Goal: Information Seeking & Learning: Learn about a topic

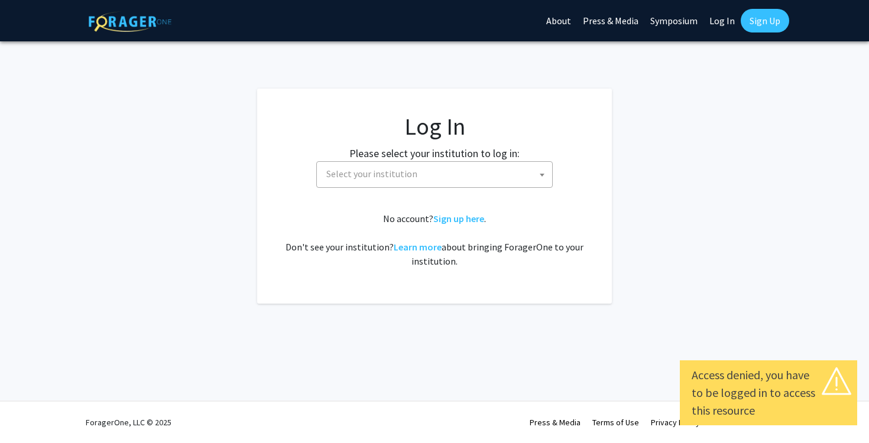
select select
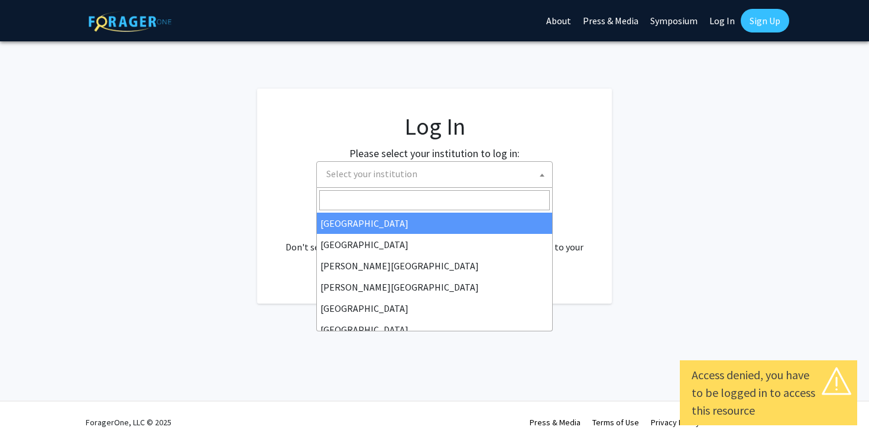
click at [445, 180] on span "Select your institution" at bounding box center [437, 174] width 231 height 24
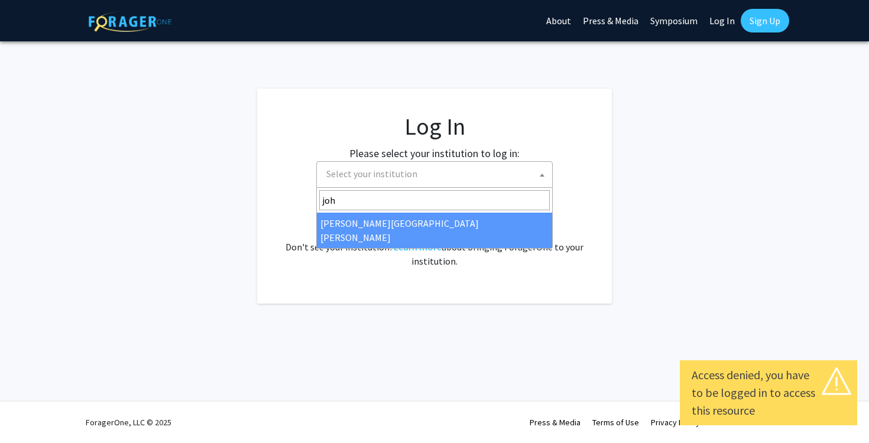
type input "joh"
select select "1"
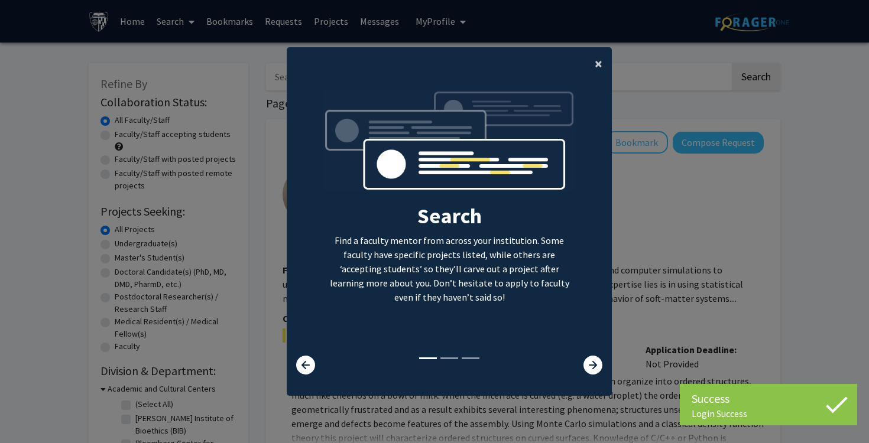
click at [602, 54] on button "×" at bounding box center [598, 63] width 27 height 33
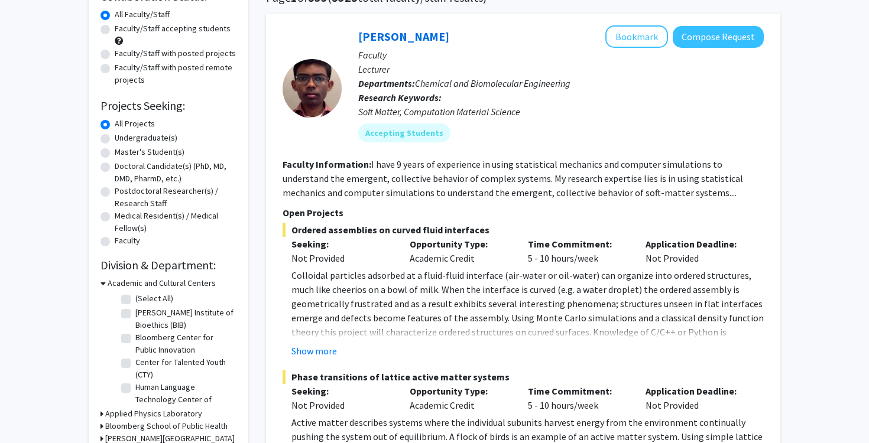
scroll to position [108, 0]
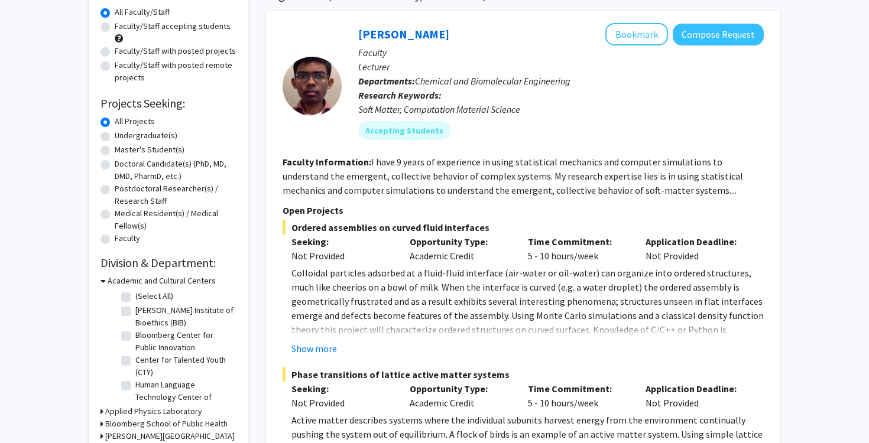
click at [115, 151] on label "Master's Student(s)" at bounding box center [150, 150] width 70 height 12
click at [115, 151] on input "Master's Student(s)" at bounding box center [119, 148] width 8 height 8
radio input "true"
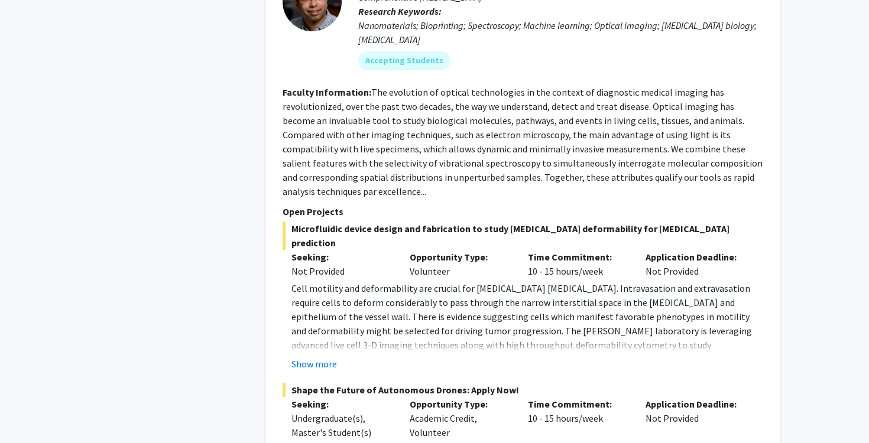
scroll to position [5402, 0]
